Goal: Task Accomplishment & Management: Manage account settings

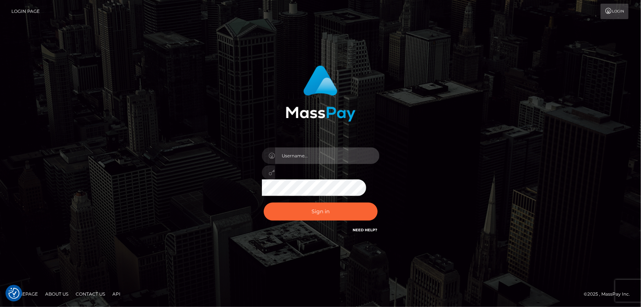
type input "Lorelee"
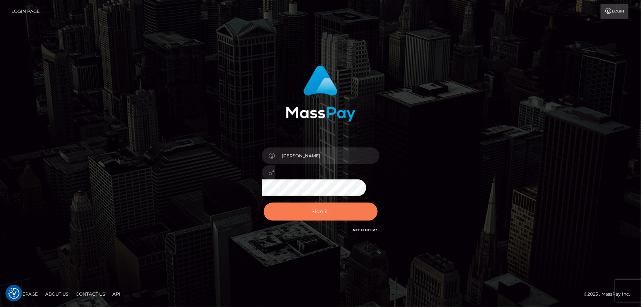
click at [313, 208] on button "Sign in" at bounding box center [321, 211] width 114 height 18
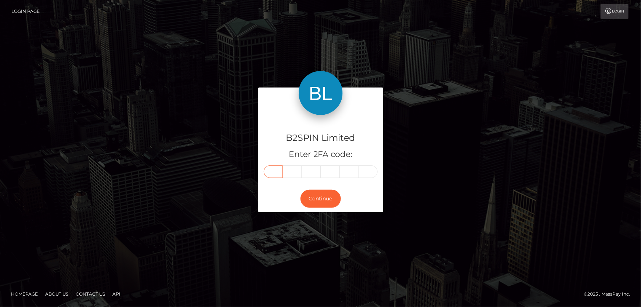
click at [272, 175] on input "text" at bounding box center [273, 171] width 19 height 12
click at [277, 172] on input "text" at bounding box center [273, 171] width 19 height 12
type input "9"
type input "3"
type input "6"
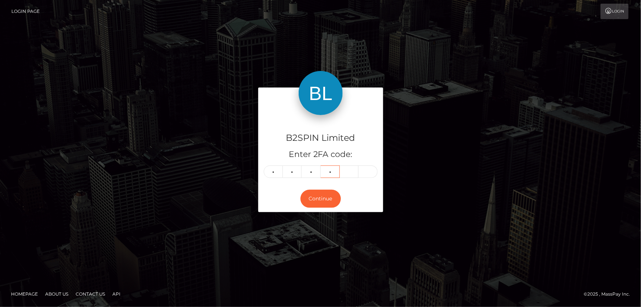
type input "7"
type input "4"
type input "5"
click at [311, 200] on button "Continue" at bounding box center [321, 199] width 40 height 18
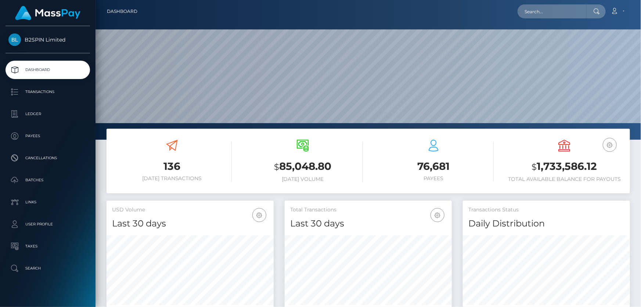
scroll to position [130, 167]
drag, startPoint x: 537, startPoint y: 164, endPoint x: 600, endPoint y: 166, distance: 63.2
click at [600, 166] on h3 "$ 1,733,586.12" at bounding box center [565, 166] width 120 height 15
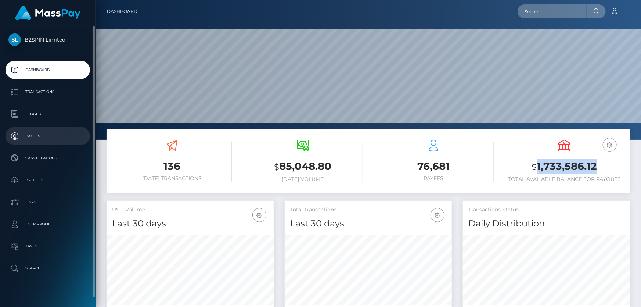
copy h3 "1,733,586.12"
